Goal: Go to known website: Go to known website

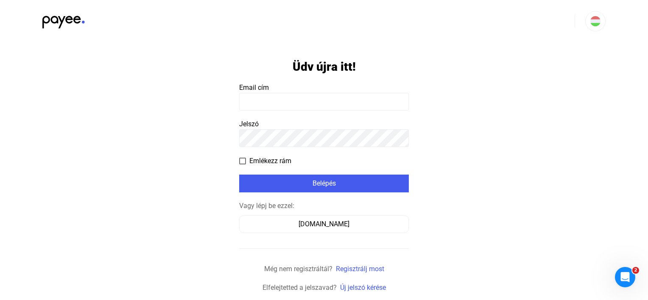
click at [301, 103] on input at bounding box center [324, 102] width 170 height 18
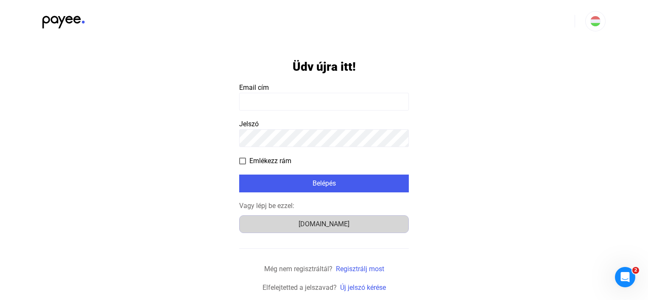
click at [329, 219] on div "[DOMAIN_NAME]" at bounding box center [324, 224] width 164 height 10
